Goal: Task Accomplishment & Management: Use online tool/utility

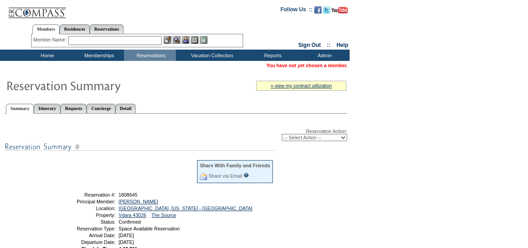
click at [321, 138] on select "-- Select Action -- Modify Reservation Dates Modify Reservation Cost Modify Occ…" at bounding box center [314, 137] width 65 height 7
select select "ChangeCost"
click at [282, 134] on select "-- Select Action -- Modify Reservation Dates Modify Reservation Cost Modify Occ…" at bounding box center [314, 137] width 65 height 7
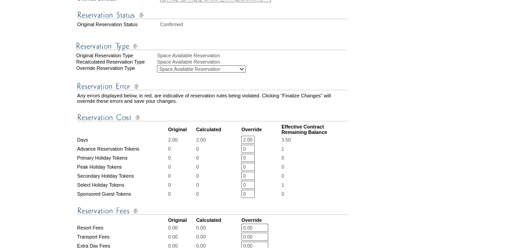
scroll to position [0, 1]
drag, startPoint x: 247, startPoint y: 154, endPoint x: 294, endPoint y: 157, distance: 47.5
click at [294, 157] on tbody "Any errors displayed below, in red, are indicative of reservation rules being v…" at bounding box center [212, 208] width 271 height 269
type input "3"
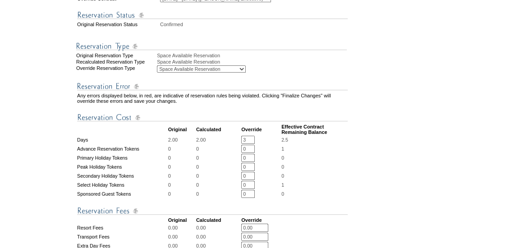
click at [306, 144] on td "2.5" at bounding box center [314, 140] width 66 height 8
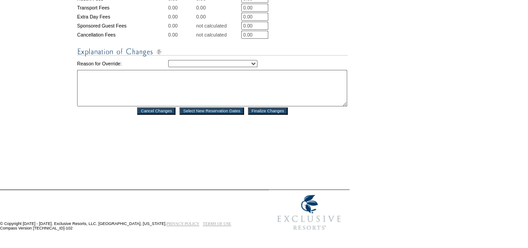
scroll to position [474, 0]
click at [226, 64] on td "Creating Continuous Stay Days Rebooked After Cancellation Editing Occupant Expe…" at bounding box center [258, 63] width 180 height 11
click at [226, 60] on select "Creating Continuous Stay Days Rebooked After Cancellation Editing Occupant Expe…" at bounding box center [212, 63] width 89 height 7
select select "1036"
click at [168, 60] on select "Creating Continuous Stay Days Rebooked After Cancellation Editing Occupant Expe…" at bounding box center [212, 63] width 89 height 7
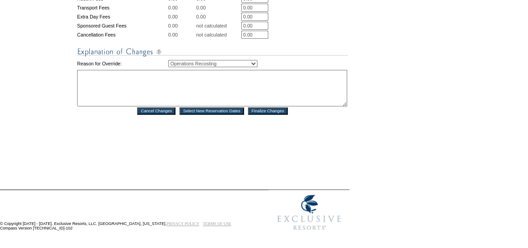
click at [185, 90] on textarea at bounding box center [212, 88] width 270 height 37
type textarea "execs should not have discounted reservations"
click at [264, 111] on input "Finalize Changes" at bounding box center [268, 110] width 40 height 7
